Goal: Information Seeking & Learning: Find specific fact

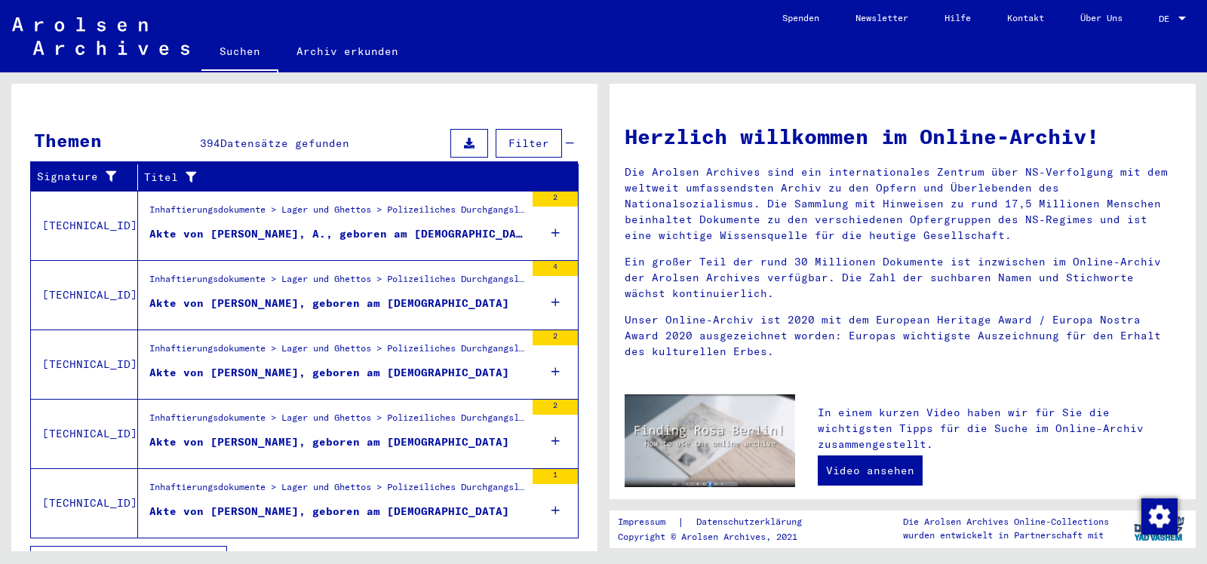
scroll to position [486, 0]
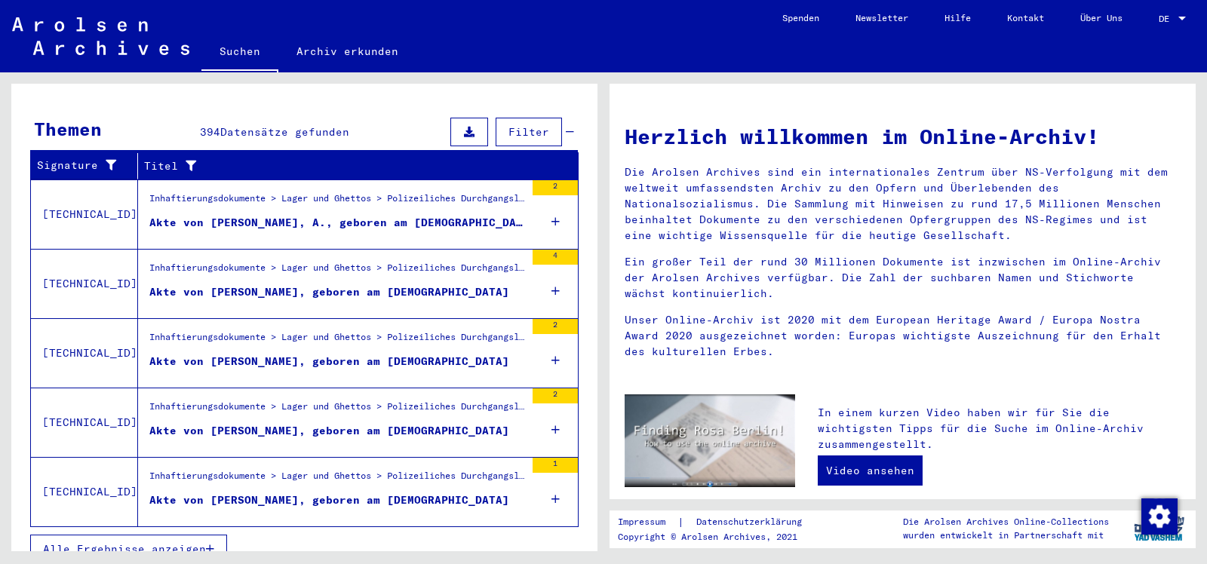
click at [395, 423] on div "Akte von [PERSON_NAME], geboren am [DEMOGRAPHIC_DATA]" at bounding box center [329, 431] width 360 height 16
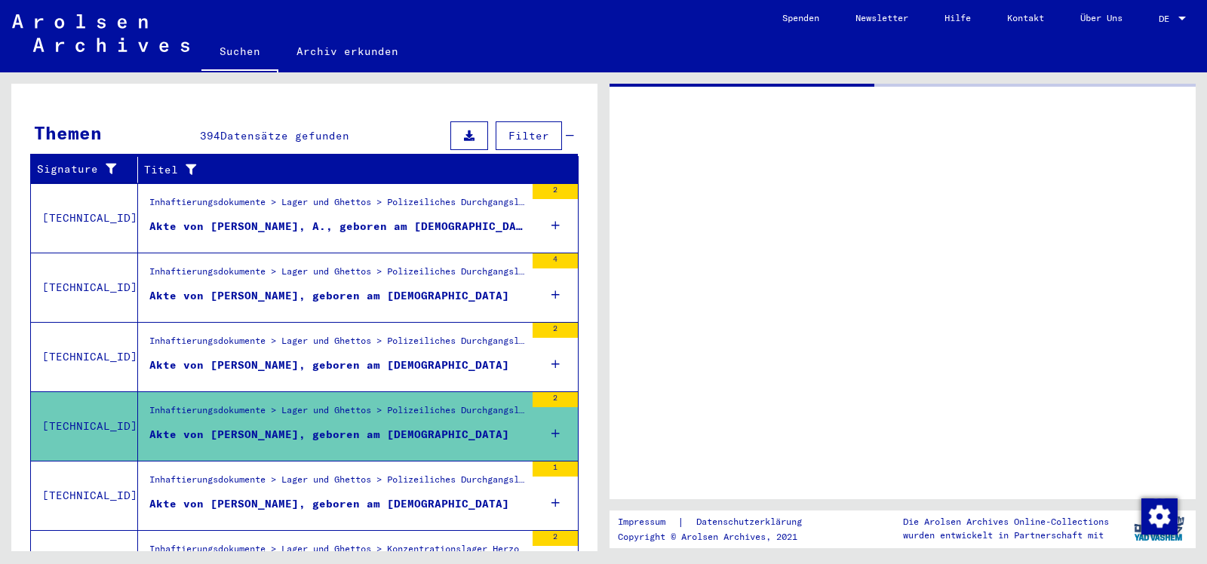
scroll to position [216, 0]
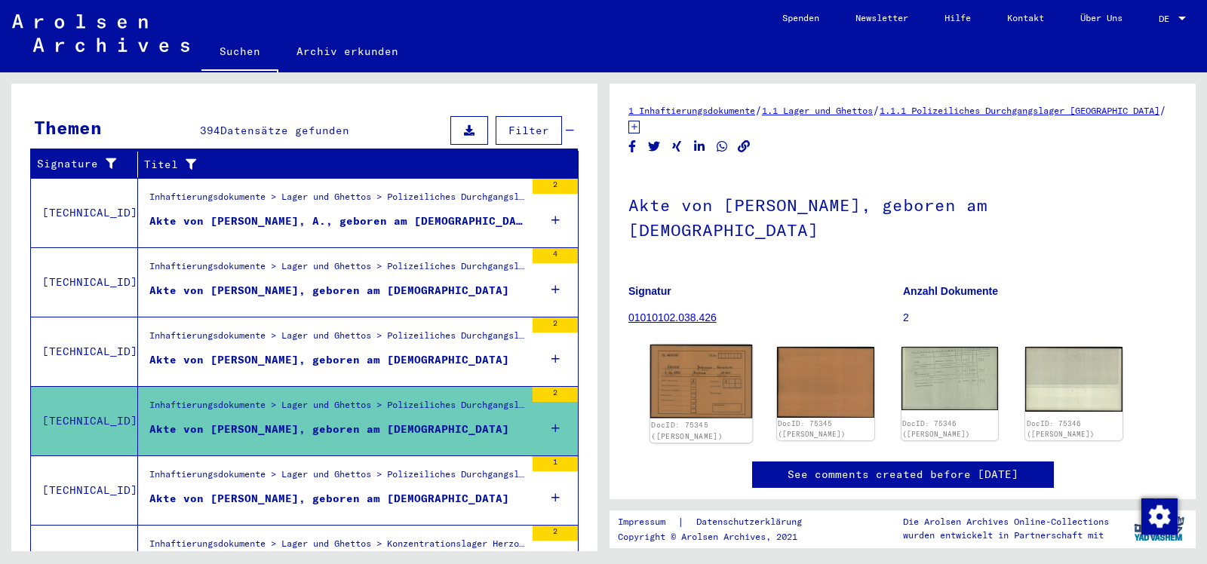
click at [690, 371] on img at bounding box center [701, 381] width 102 height 73
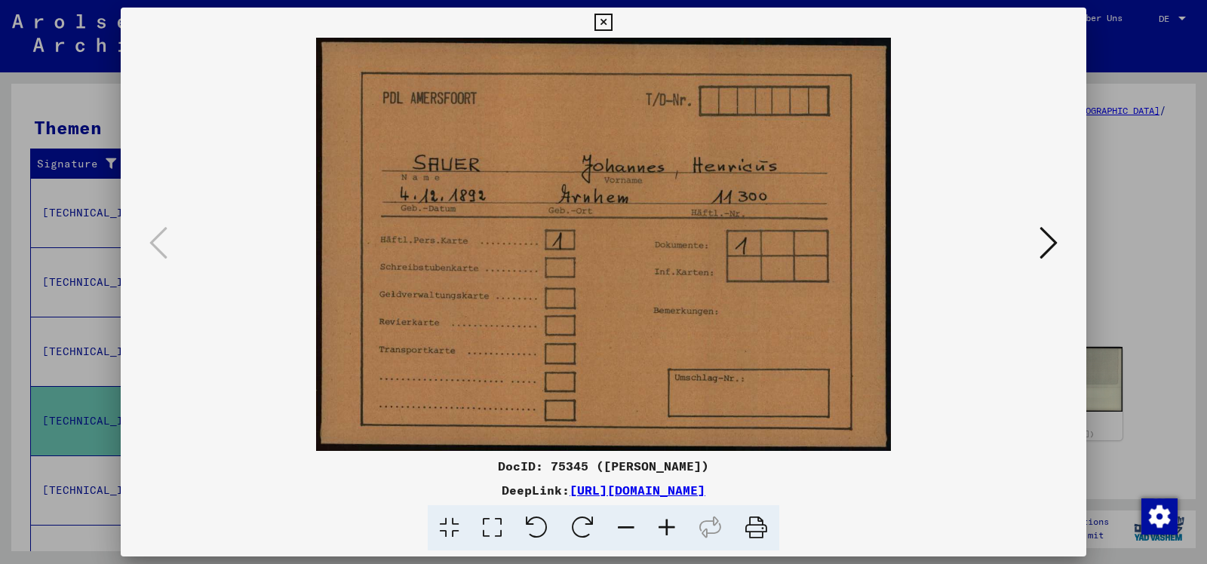
click at [1059, 235] on button at bounding box center [1048, 244] width 27 height 43
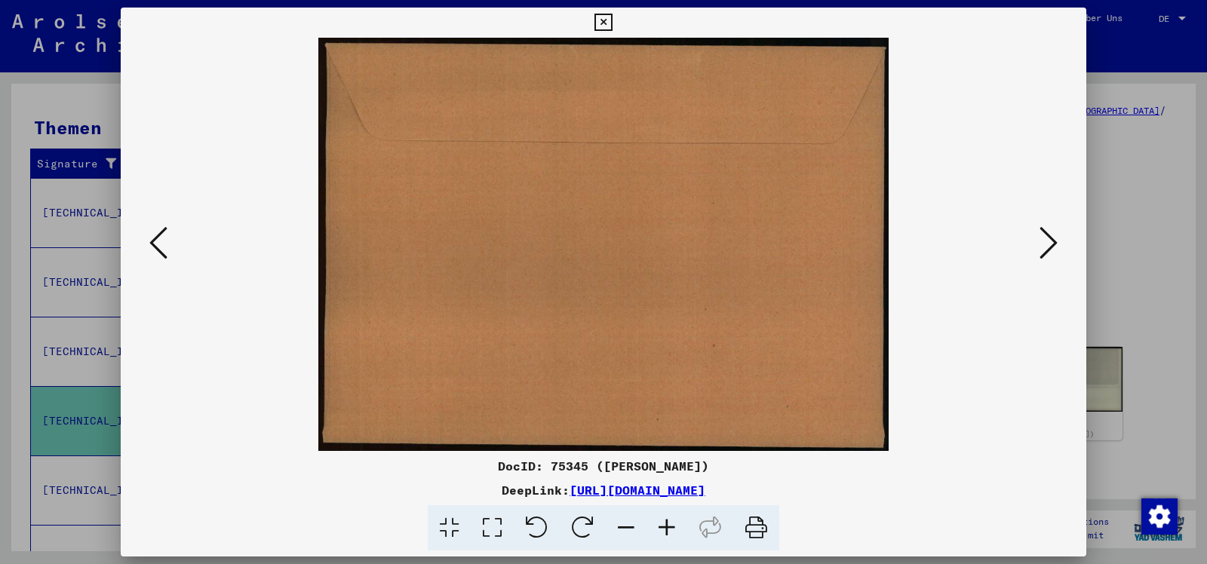
click at [1059, 235] on button at bounding box center [1048, 244] width 27 height 43
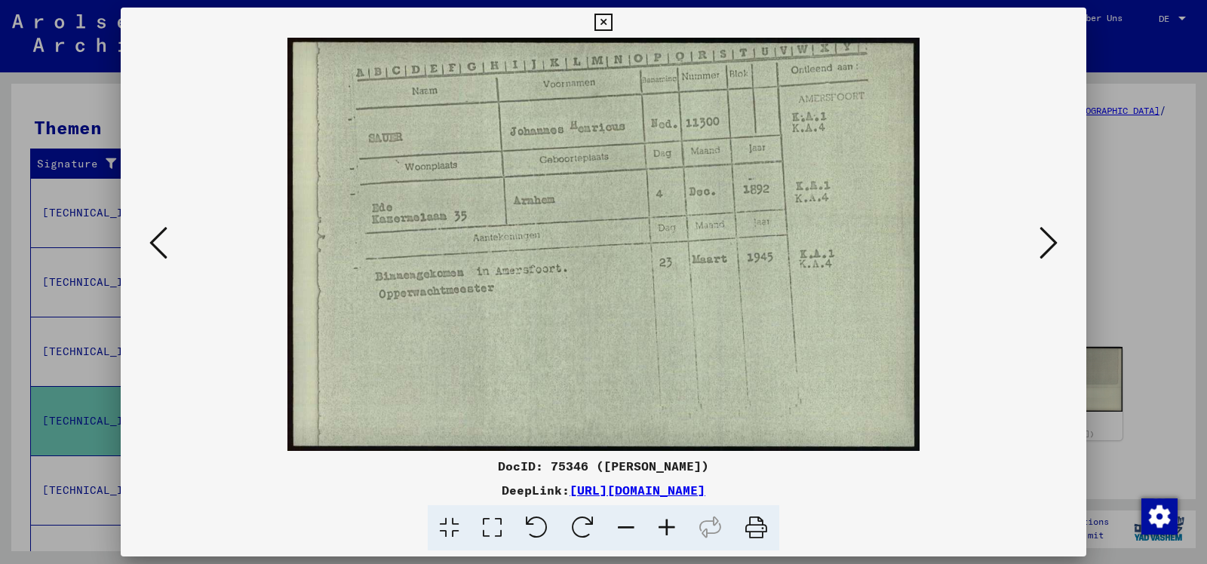
click at [1059, 235] on button at bounding box center [1048, 244] width 27 height 43
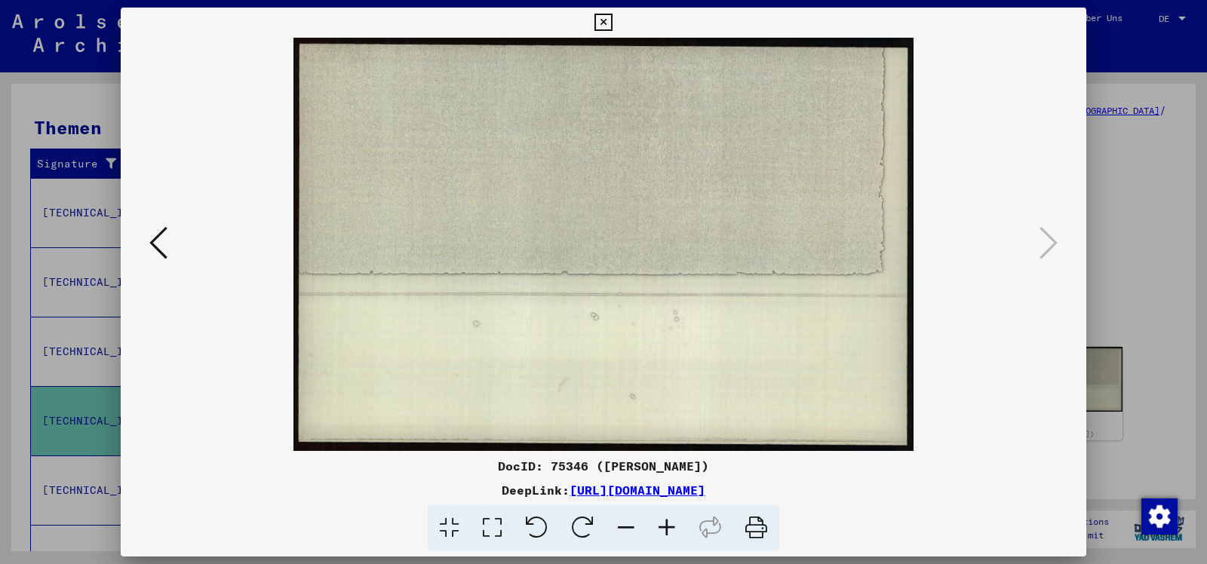
click at [612, 21] on icon at bounding box center [602, 23] width 17 height 18
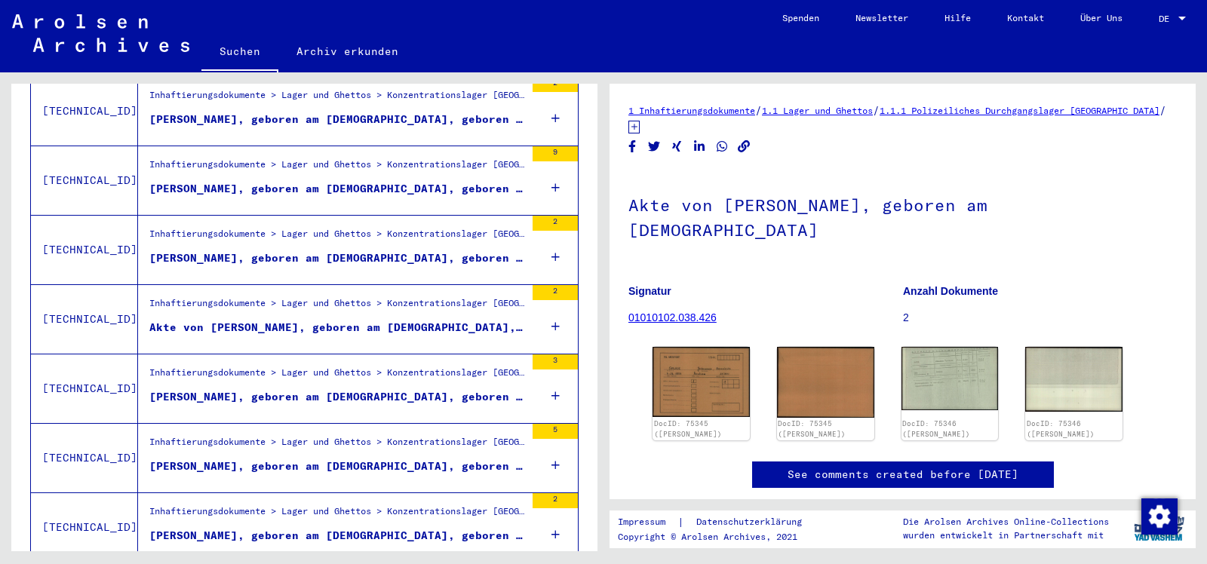
scroll to position [1431, 0]
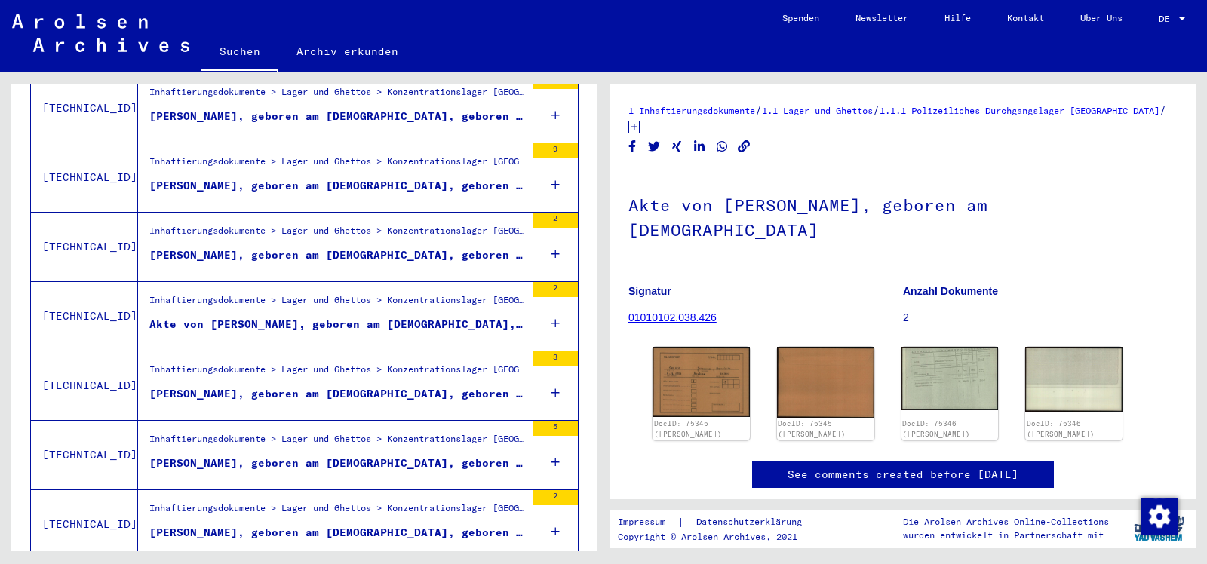
drag, startPoint x: 597, startPoint y: 414, endPoint x: 600, endPoint y: 459, distance: 44.6
click at [600, 459] on div "Nach Themen oder Namen suchen ***** close Suche Archival tree units Personen 27…" at bounding box center [301, 311] width 603 height 479
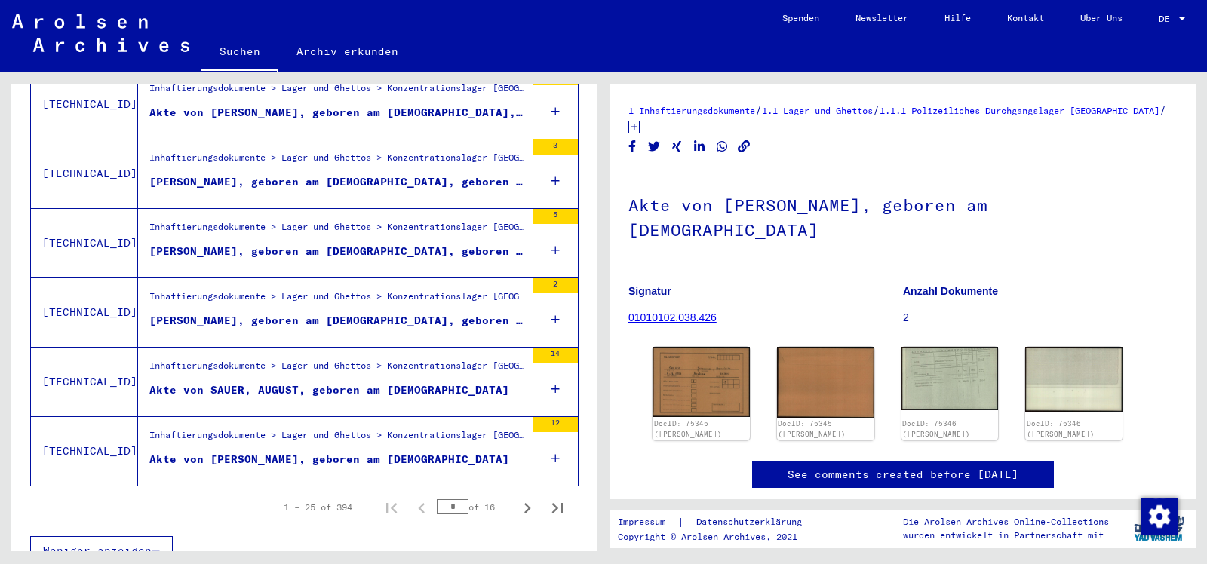
scroll to position [1643, 0]
click at [529, 497] on icon "Next page" at bounding box center [527, 507] width 21 height 21
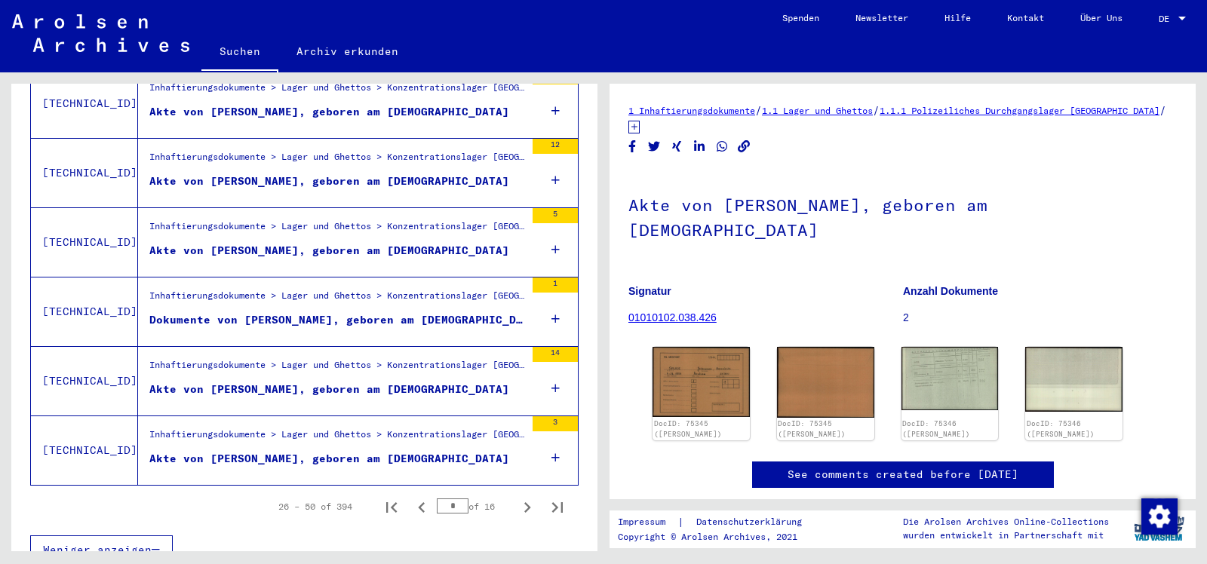
click at [400, 451] on div "Akte von [PERSON_NAME], geboren am [DEMOGRAPHIC_DATA]" at bounding box center [329, 459] width 360 height 16
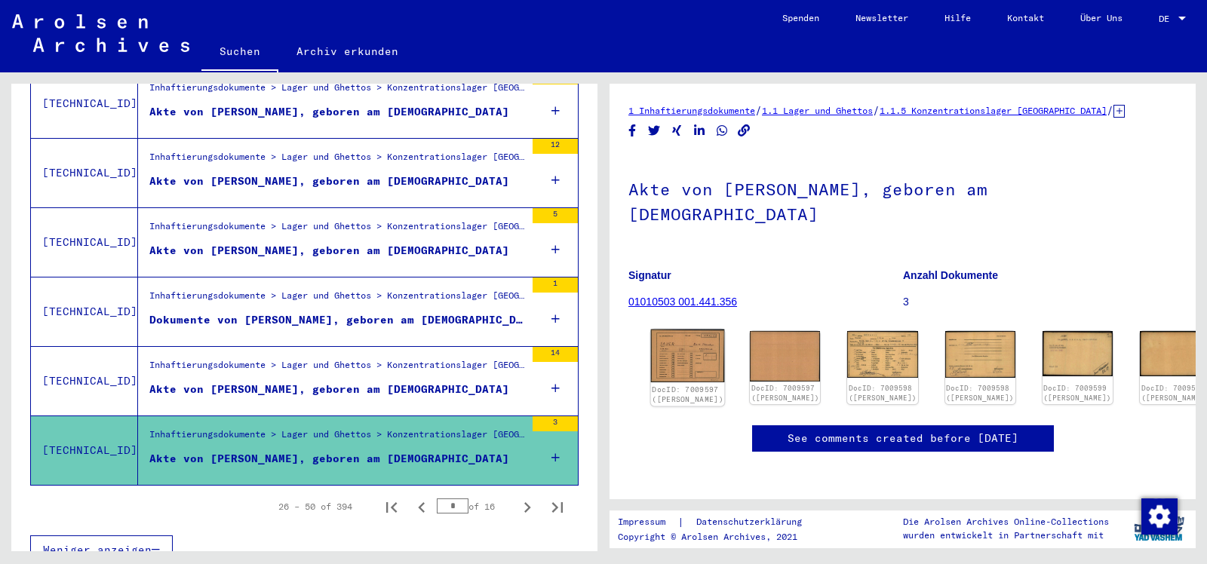
click at [696, 330] on img at bounding box center [688, 356] width 74 height 53
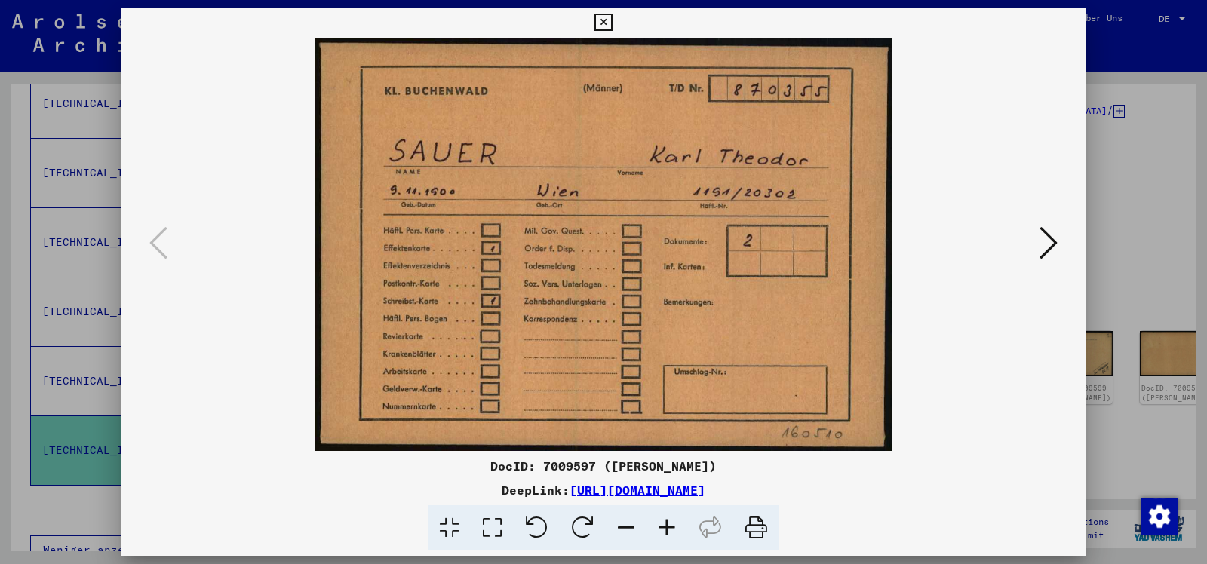
click at [1054, 241] on icon at bounding box center [1048, 243] width 18 height 36
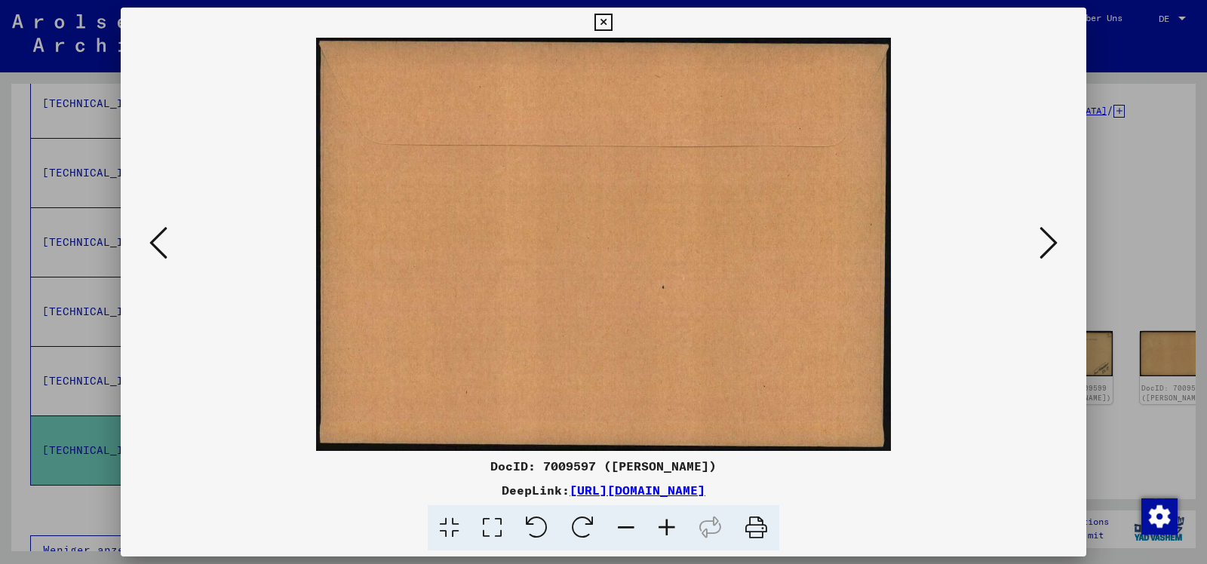
click at [1054, 241] on icon at bounding box center [1048, 243] width 18 height 36
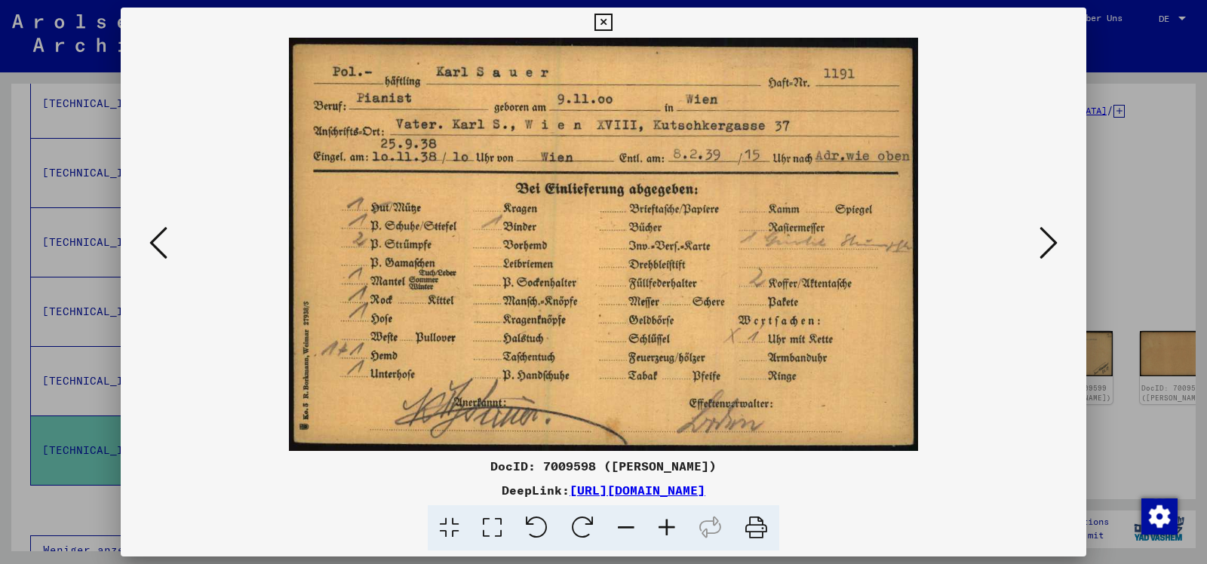
click at [612, 23] on icon at bounding box center [602, 23] width 17 height 18
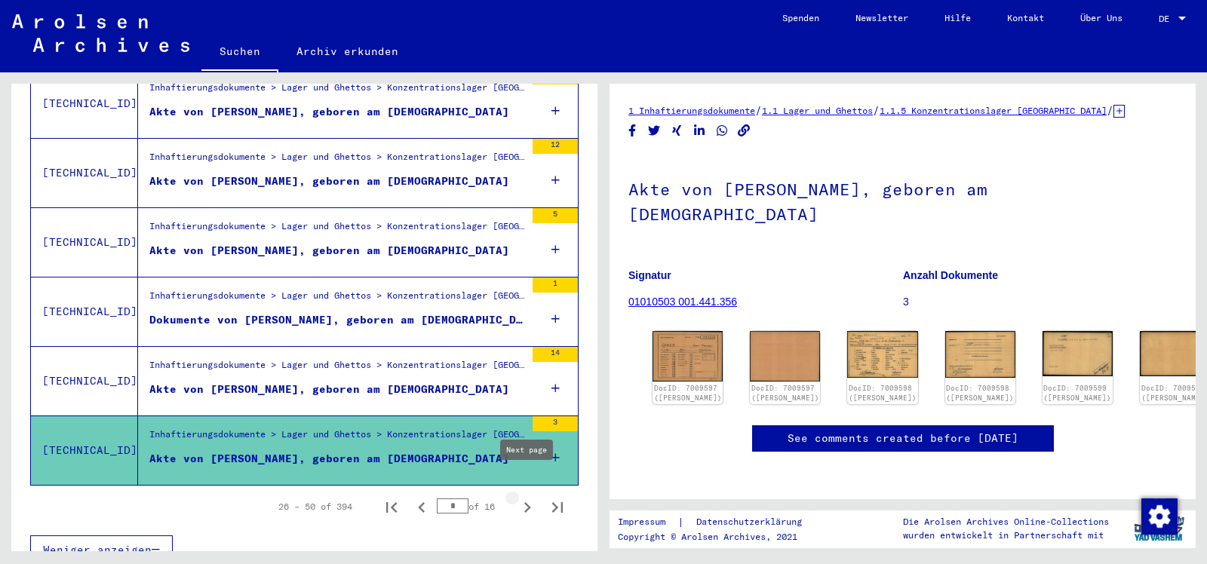
click at [525, 497] on icon "Next page" at bounding box center [527, 507] width 21 height 21
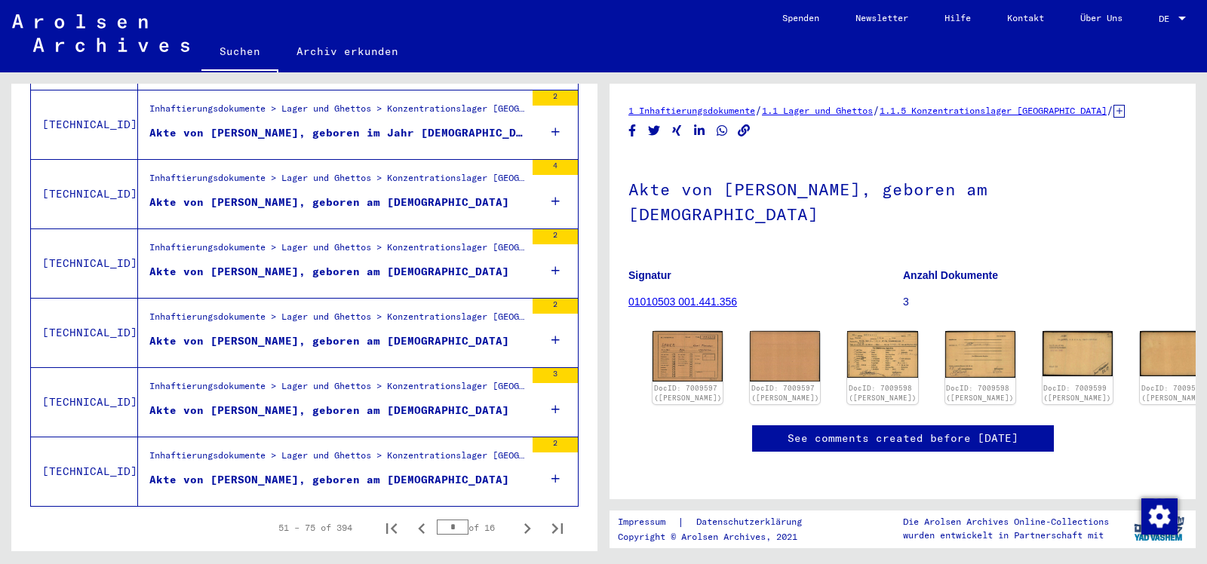
scroll to position [1643, 0]
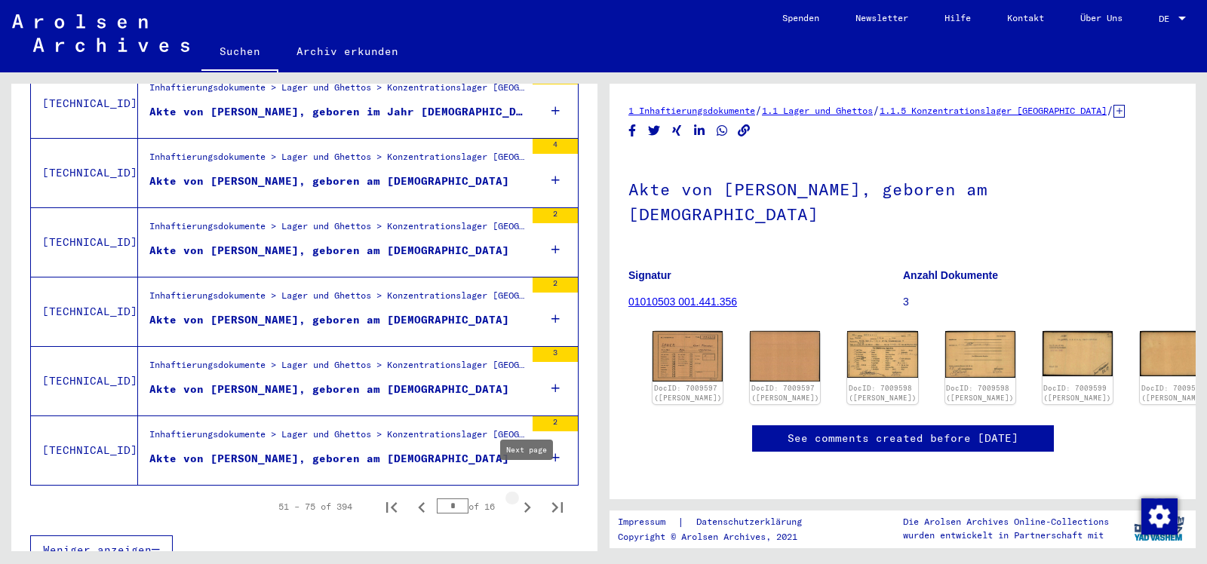
click at [523, 497] on icon "Next page" at bounding box center [527, 507] width 21 height 21
type input "*"
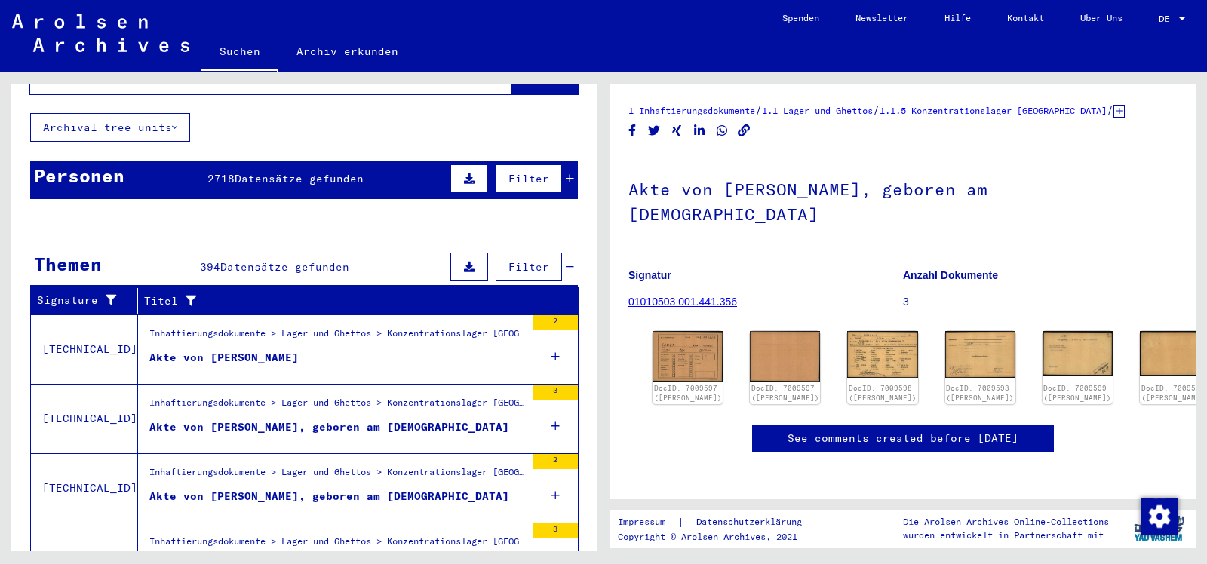
scroll to position [0, 0]
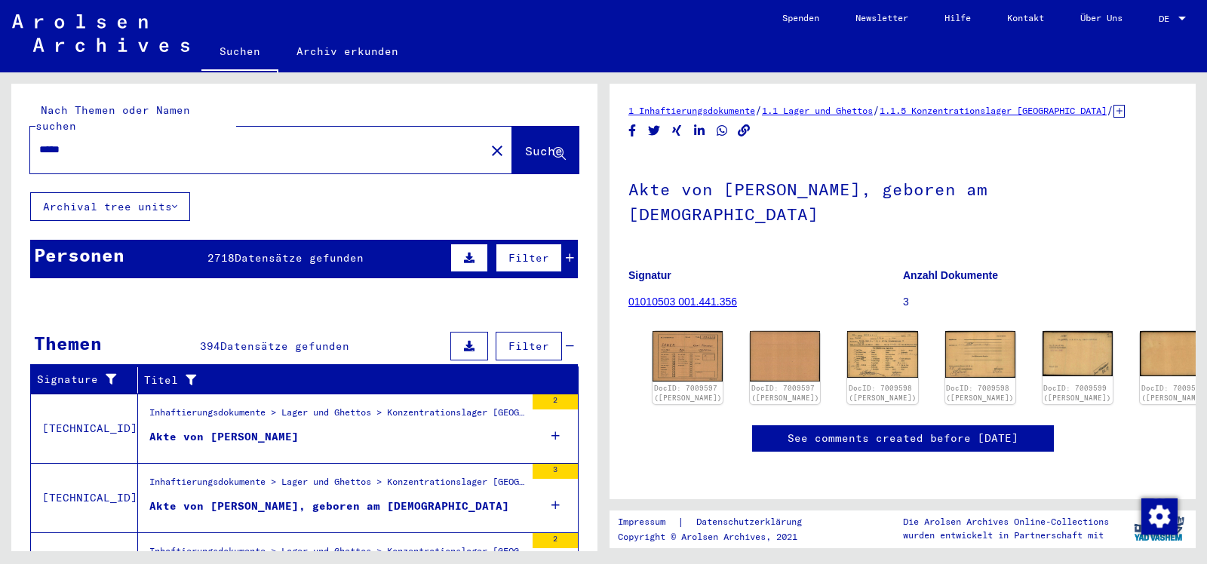
click at [276, 429] on div "Akte von [PERSON_NAME]" at bounding box center [223, 437] width 149 height 16
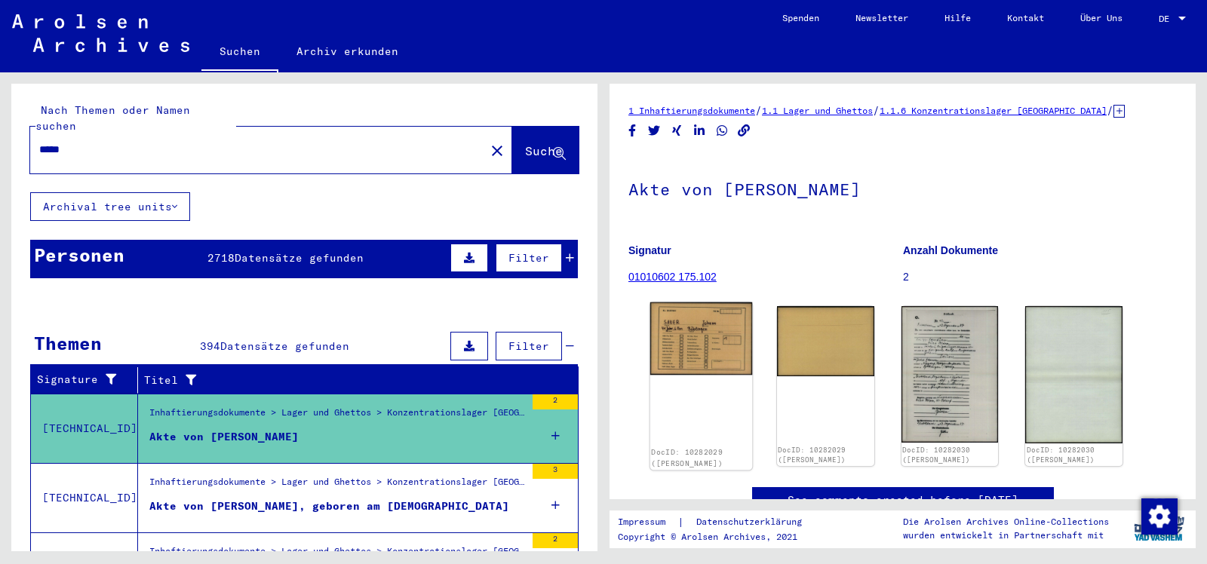
click at [700, 342] on img at bounding box center [701, 338] width 102 height 73
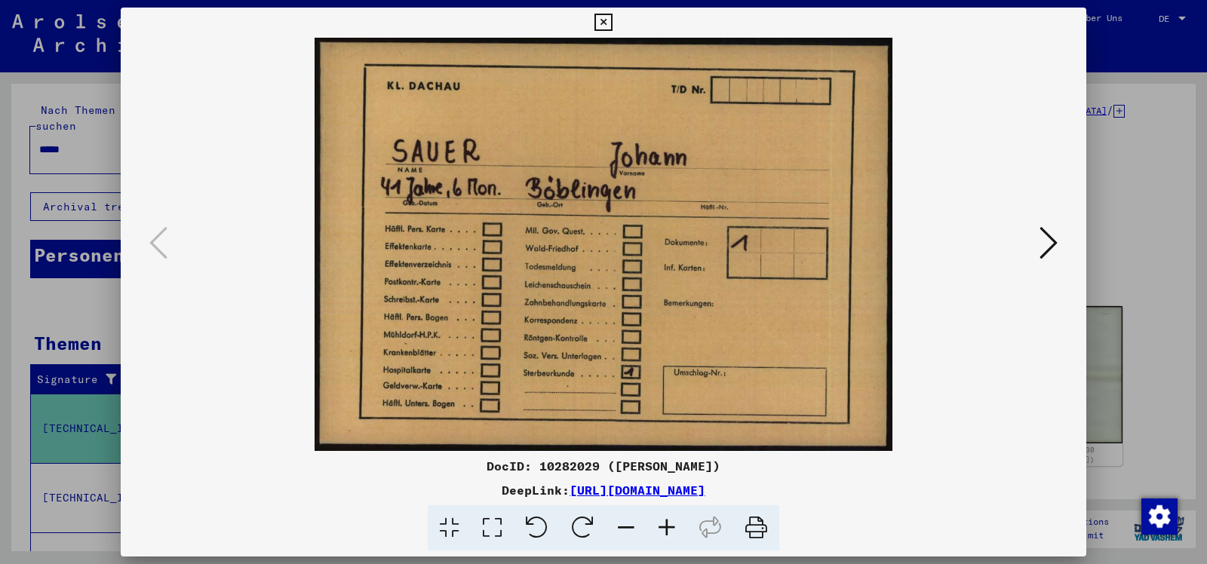
click at [612, 19] on icon at bounding box center [602, 23] width 17 height 18
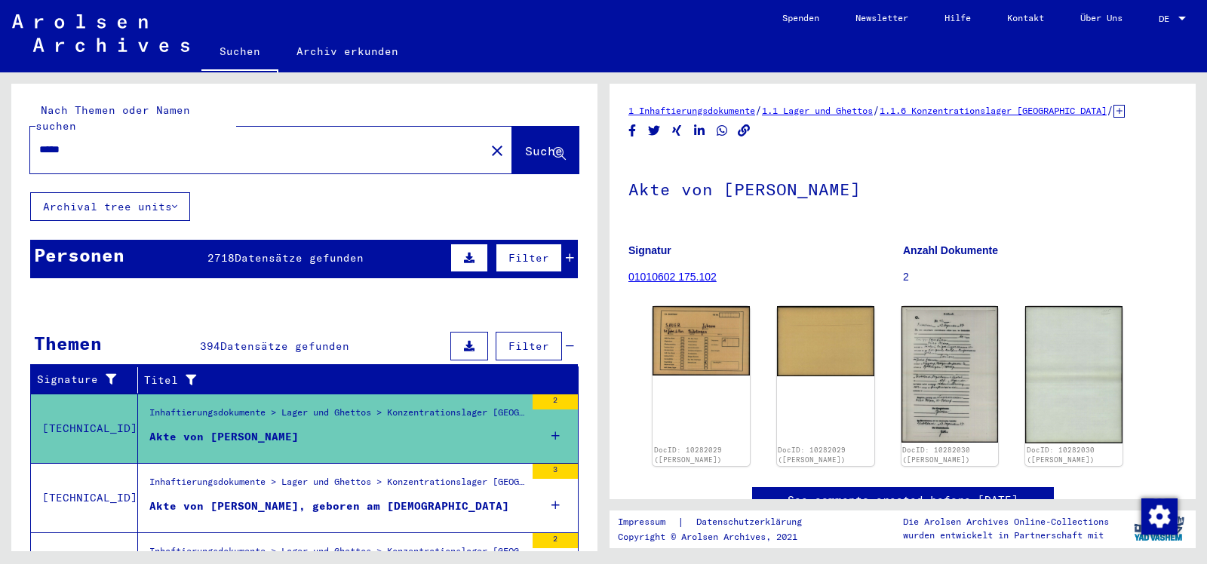
click at [474, 499] on figure "Akte von [PERSON_NAME], geboren am [DEMOGRAPHIC_DATA]" at bounding box center [337, 510] width 376 height 23
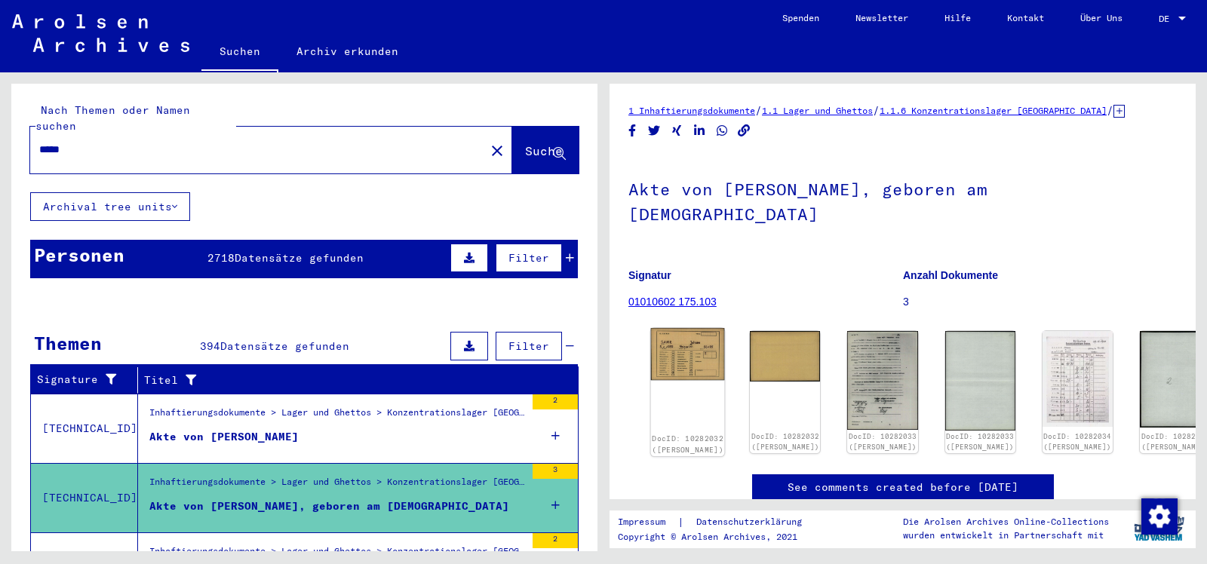
click at [679, 333] on img at bounding box center [688, 354] width 74 height 52
